Goal: Entertainment & Leisure: Consume media (video, audio)

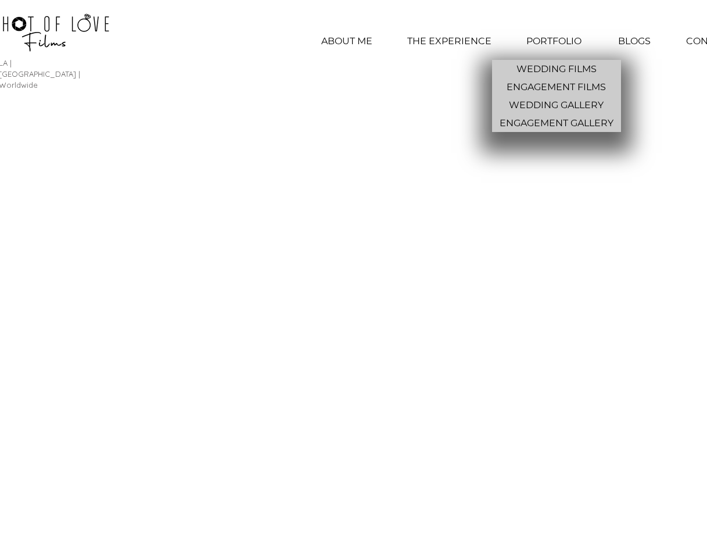
click at [560, 42] on p "PORTFOLIO" at bounding box center [554, 41] width 67 height 29
click at [554, 69] on p "WEDDING FILMS" at bounding box center [556, 69] width 89 height 18
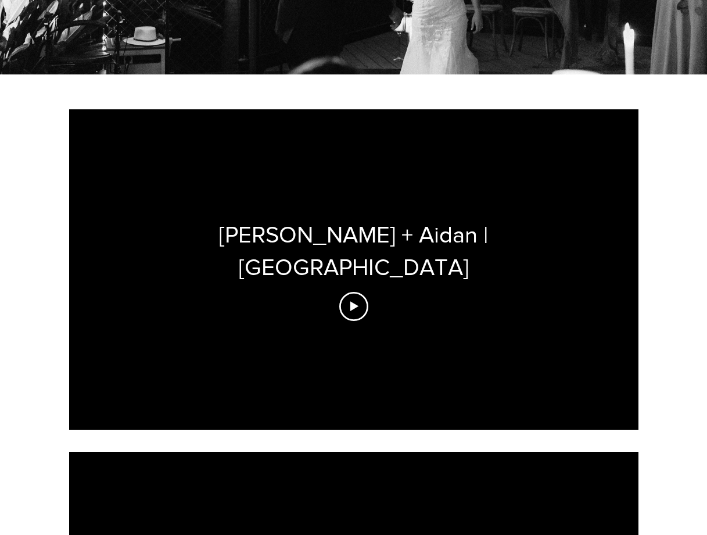
scroll to position [328, 0]
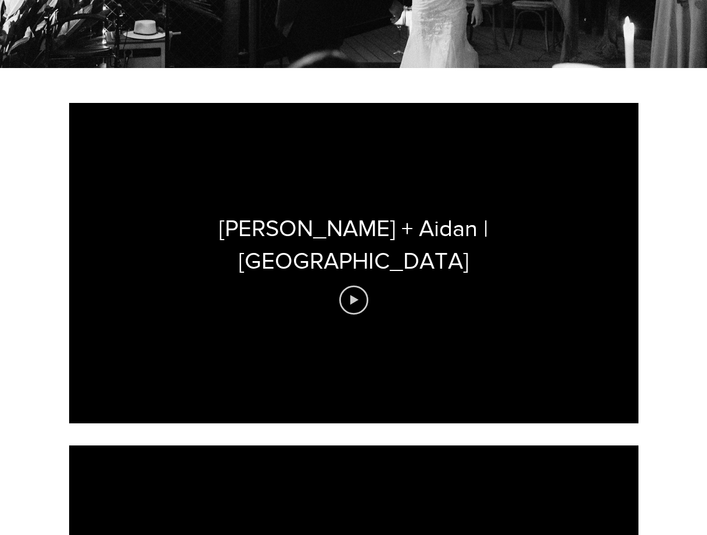
click at [352, 285] on icon "Play video" at bounding box center [353, 299] width 29 height 29
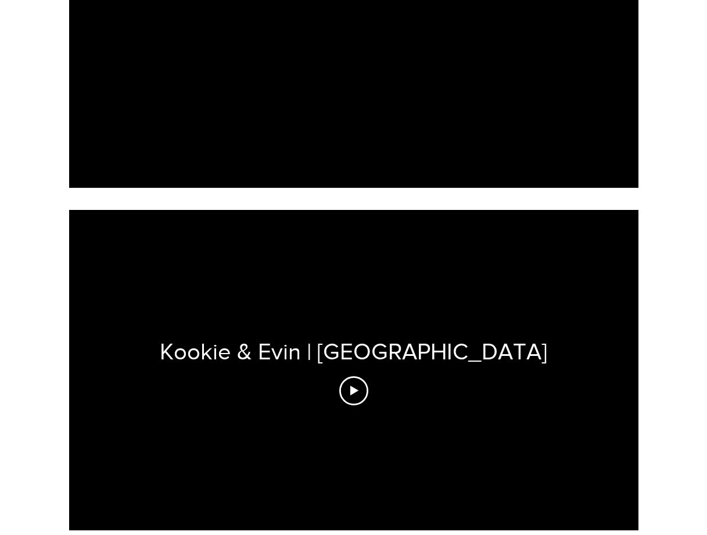
scroll to position [611, 0]
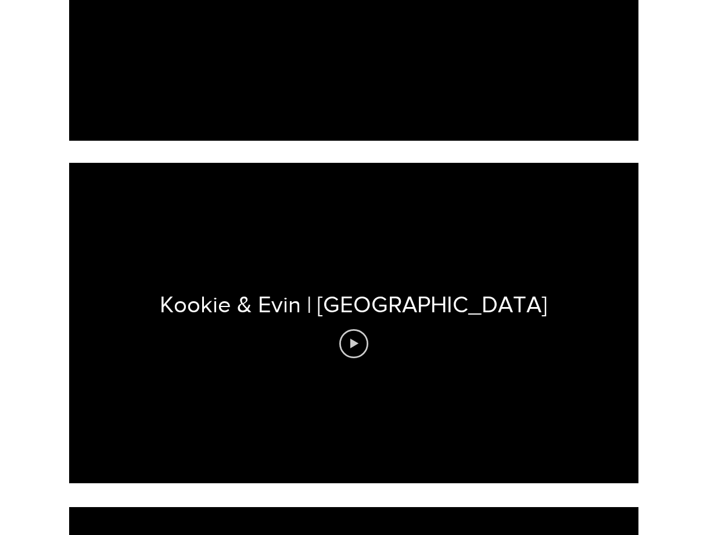
click at [361, 329] on icon "Play video" at bounding box center [353, 343] width 29 height 29
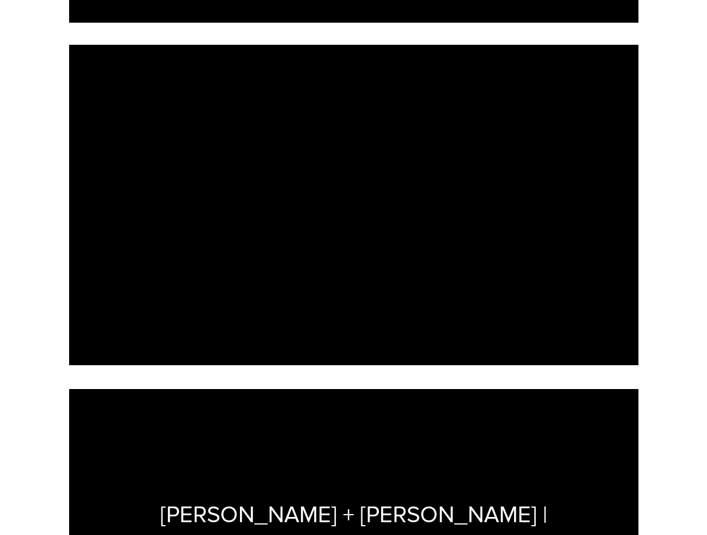
scroll to position [746, 0]
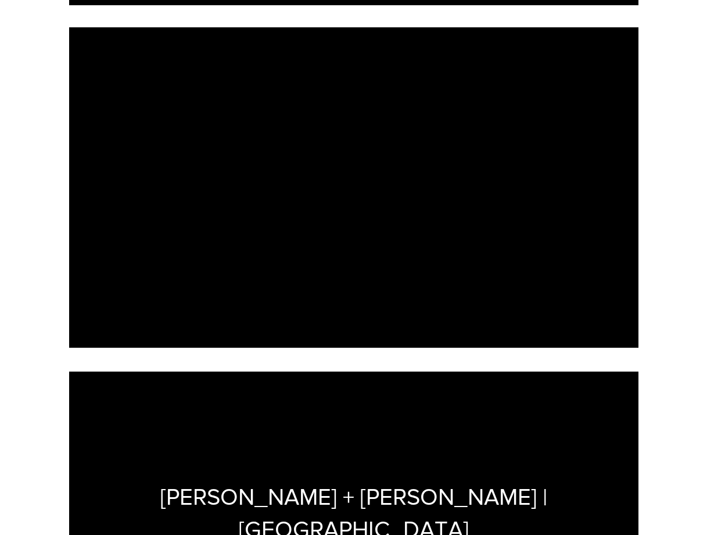
click at [438, 263] on div at bounding box center [353, 187] width 569 height 320
